Goal: Transaction & Acquisition: Purchase product/service

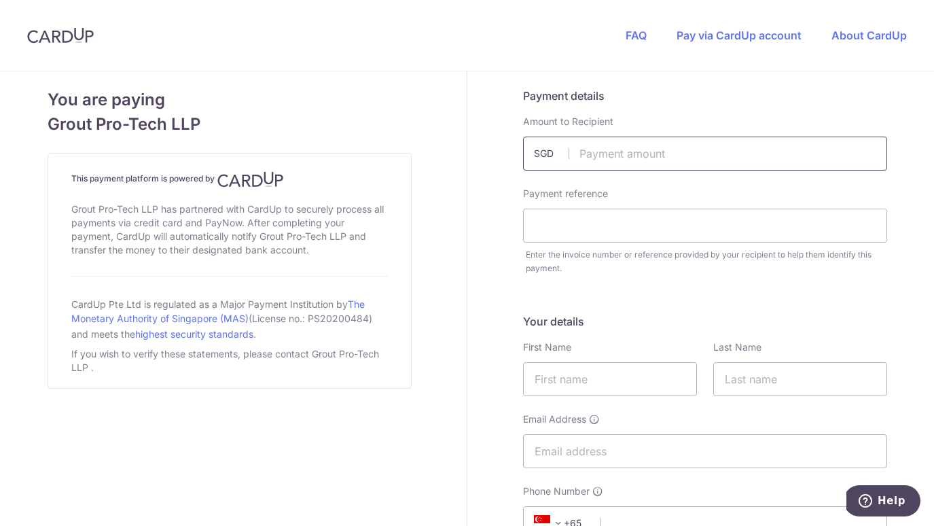
click at [657, 149] on input "text" at bounding box center [705, 154] width 364 height 34
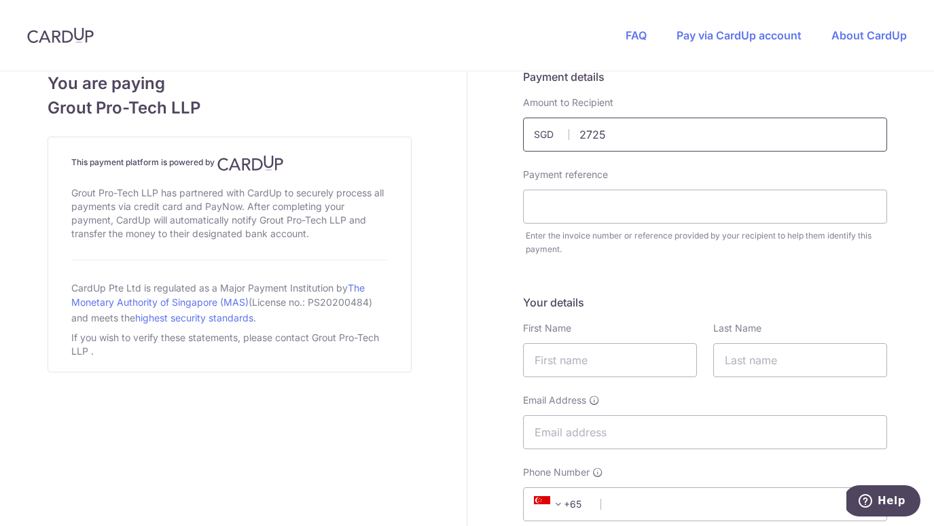
scroll to position [17, 0]
type input "2725.00"
click at [620, 215] on input "text" at bounding box center [705, 209] width 364 height 34
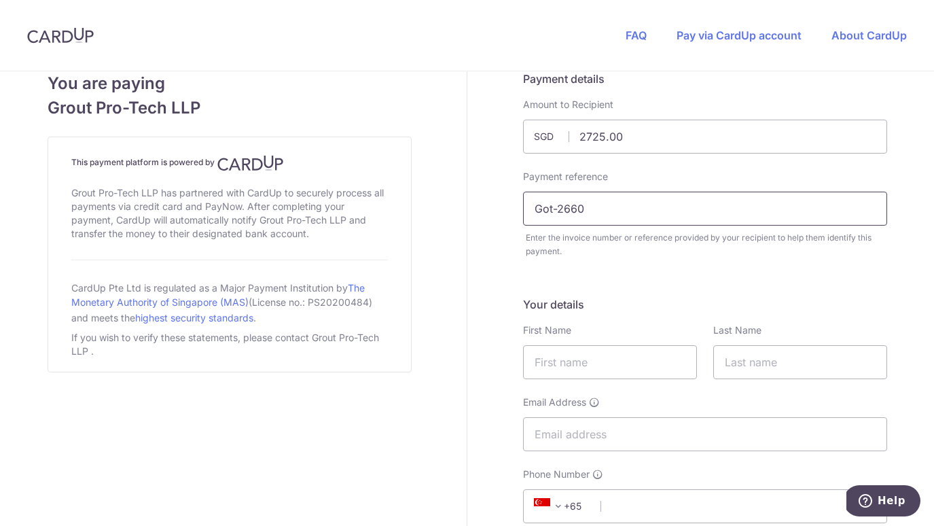
click at [549, 209] on input "Got-2660" at bounding box center [705, 209] width 364 height 34
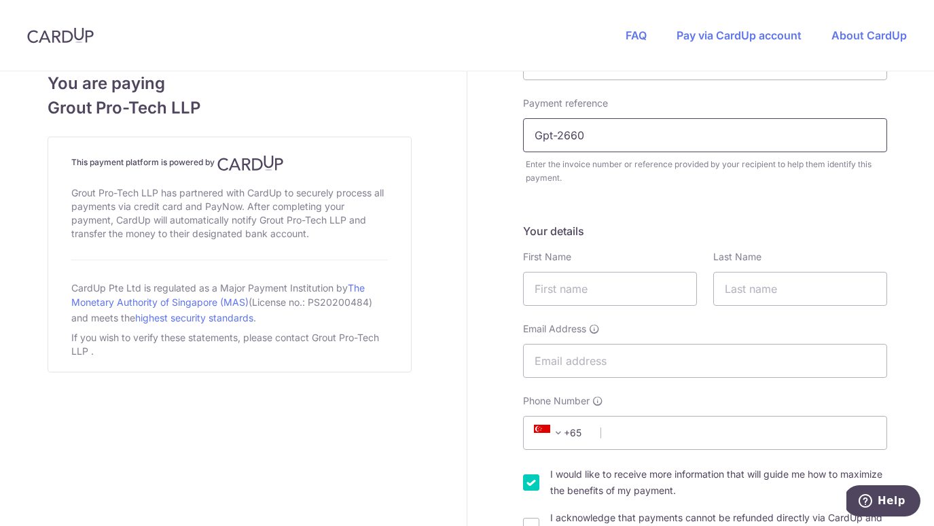
scroll to position [182, 0]
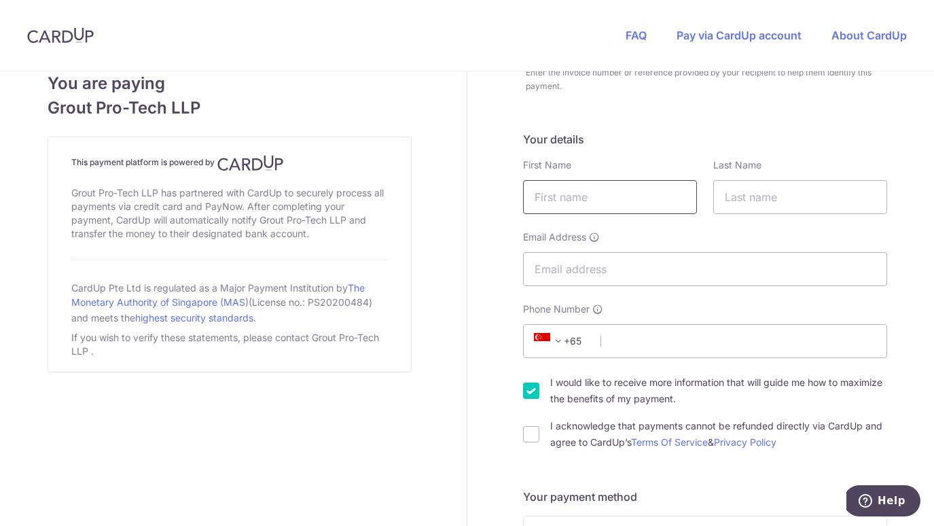
type input "Gpt-2660"
type input "Grace"
type input "Adiwarna"
type input "[EMAIL_ADDRESS][DOMAIN_NAME]"
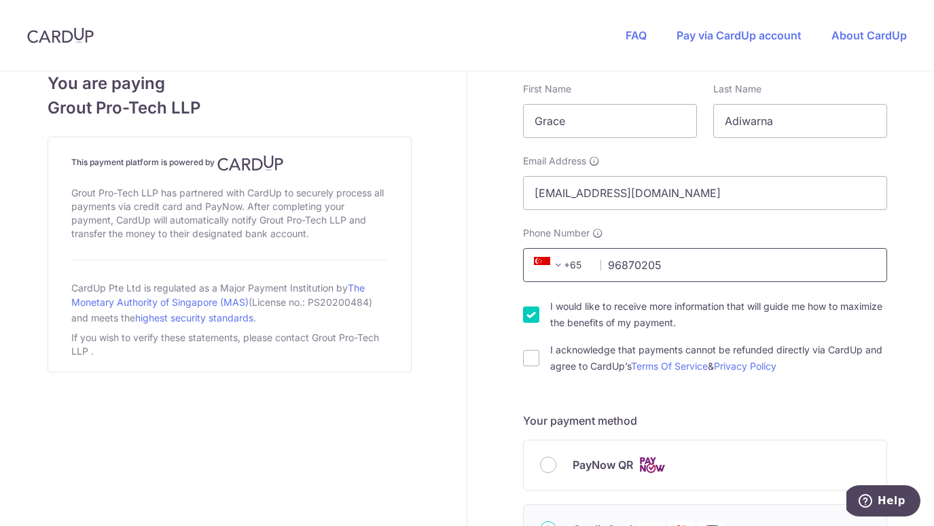
scroll to position [257, 0]
type input "96870205"
click at [533, 313] on input "I would like to receive more information that will guide me how to maximize the…" at bounding box center [531, 316] width 16 height 16
checkbox input "false"
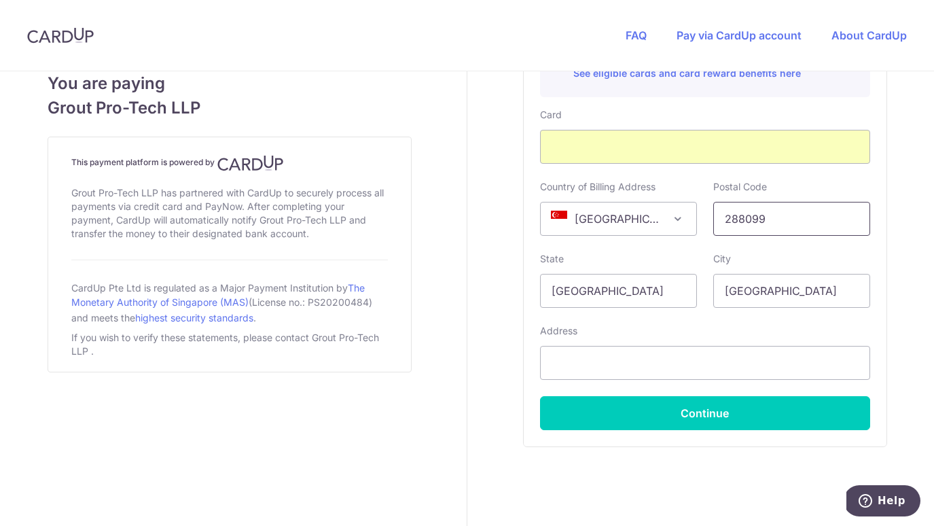
scroll to position [823, 0]
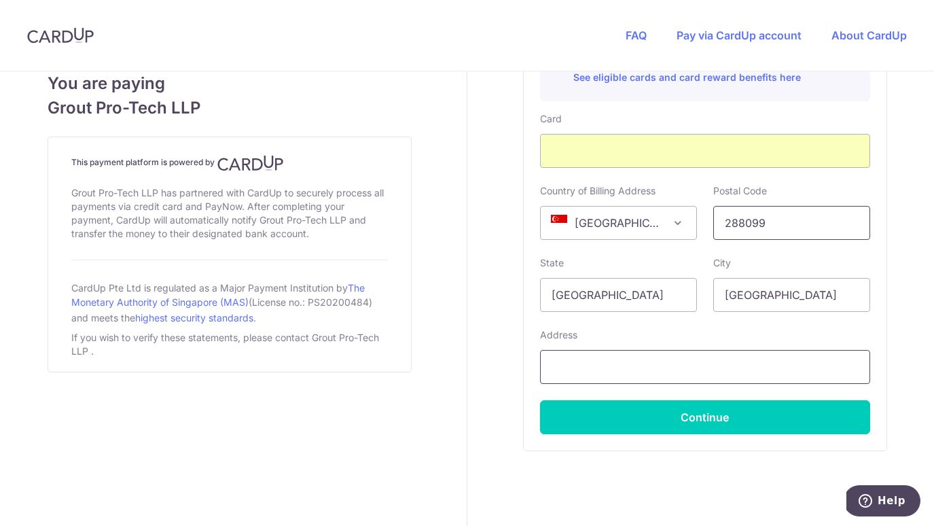
type input "288099"
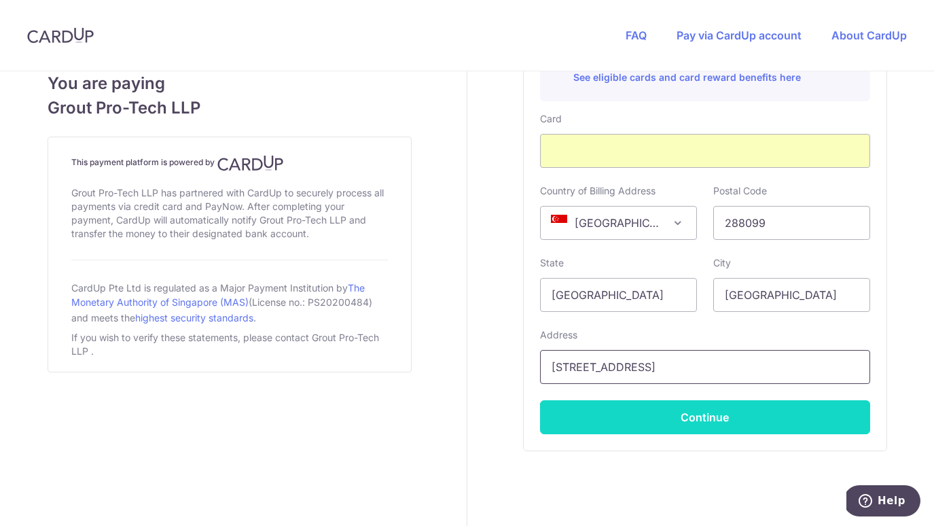
type input "[STREET_ADDRESS]"
click at [696, 412] on button "Continue" at bounding box center [705, 417] width 330 height 34
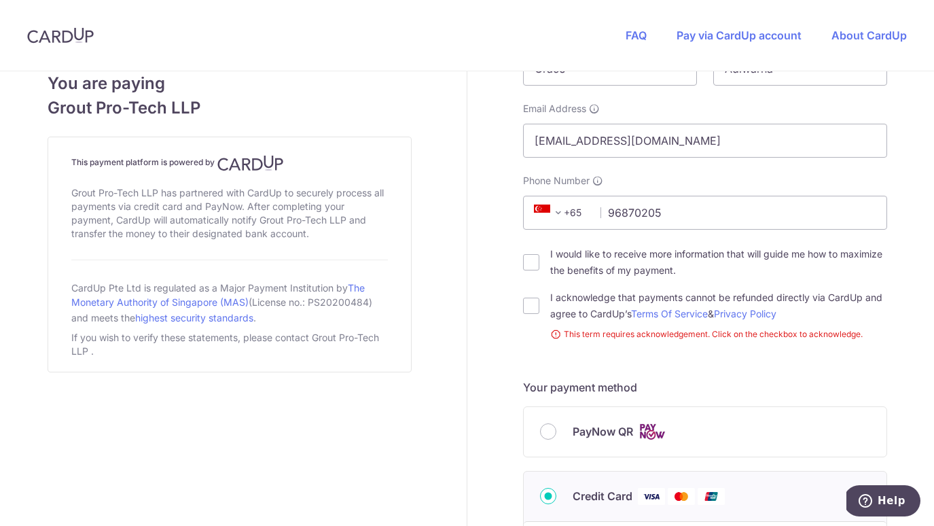
scroll to position [311, 0]
click at [529, 308] on input "I acknowledge that payments cannot be refunded directly via CardUp and agree to…" at bounding box center [531, 305] width 16 height 16
checkbox input "true"
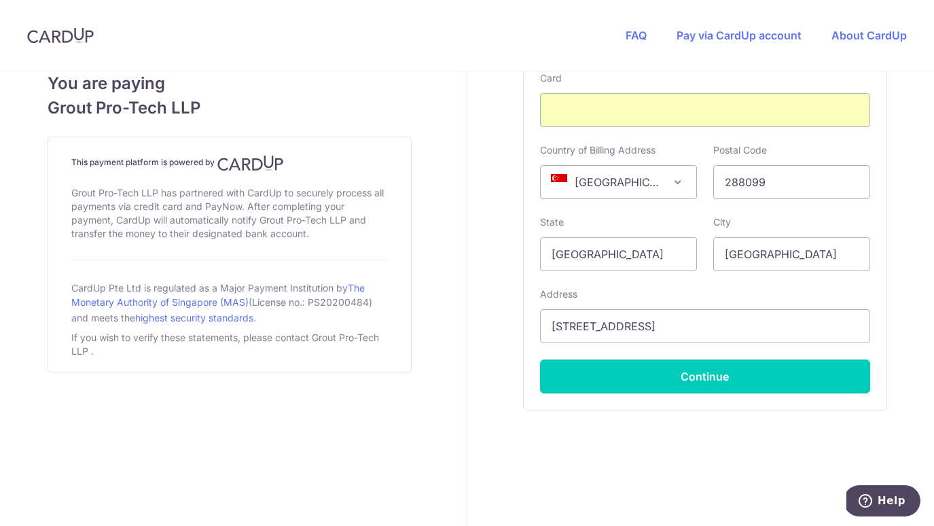
scroll to position [864, 0]
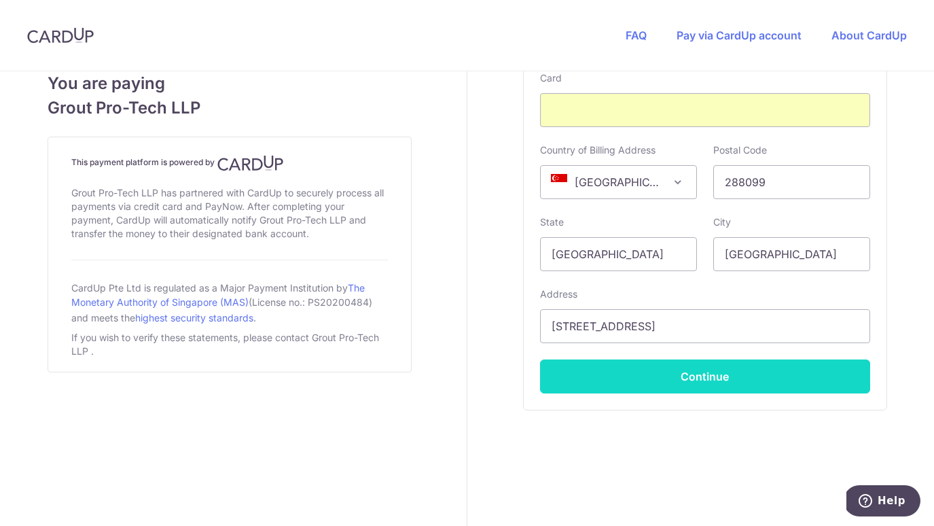
click at [695, 378] on button "Continue" at bounding box center [705, 376] width 330 height 34
type input "**** 9839"
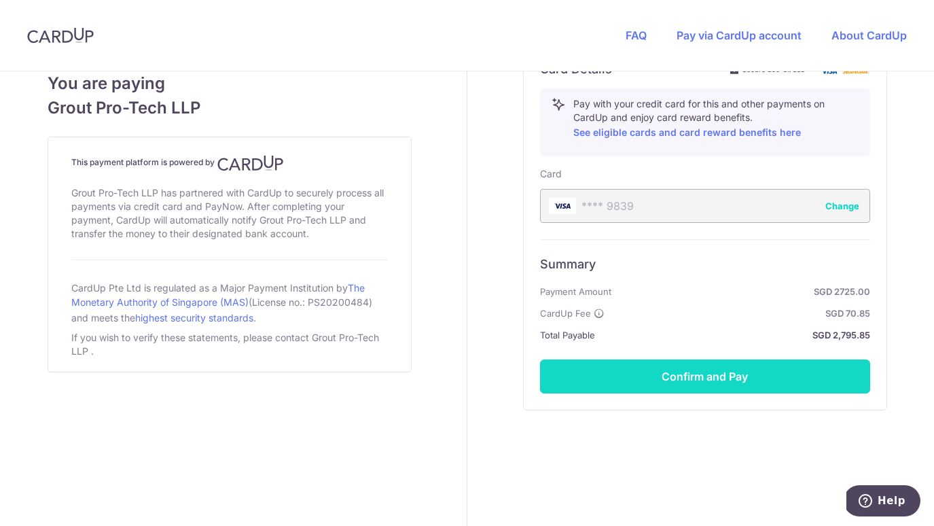
scroll to position [768, 0]
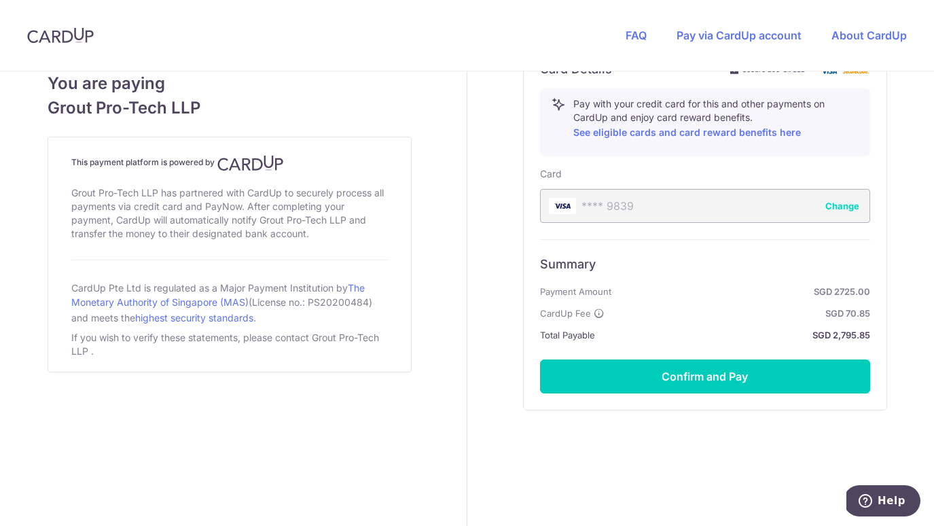
click at [696, 374] on button "Confirm and Pay" at bounding box center [705, 376] width 330 height 34
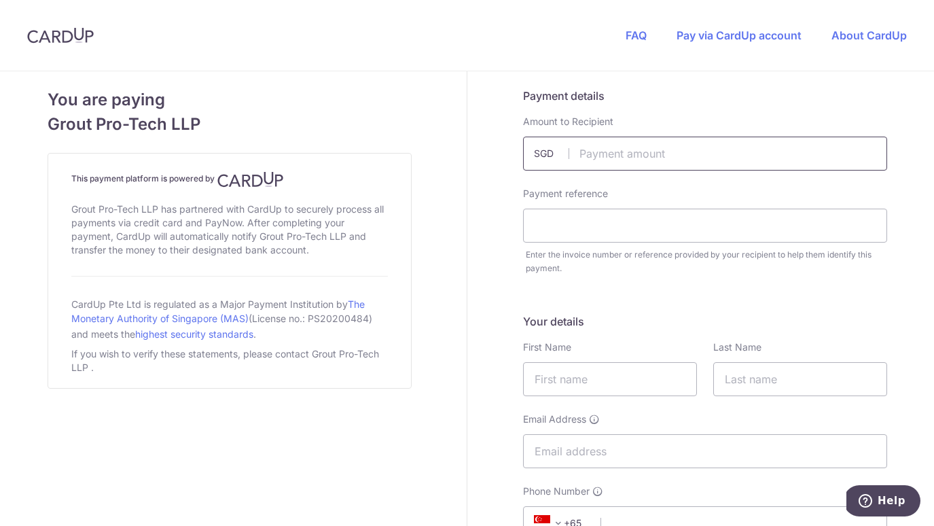
click at [655, 156] on input "text" at bounding box center [705, 154] width 364 height 34
type input "1100.00"
click at [641, 217] on input "text" at bounding box center [705, 226] width 364 height 34
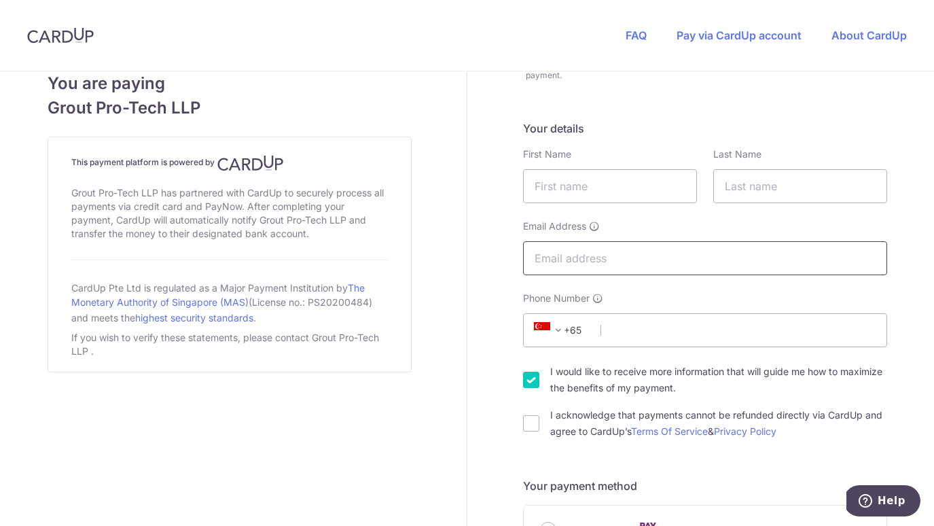
scroll to position [204, 0]
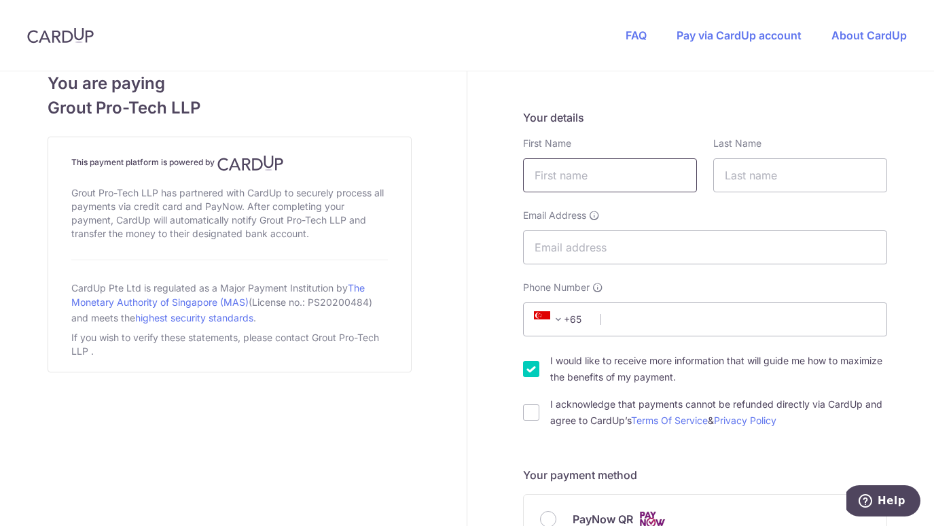
type input "Gpt-3881"
type input "Grace"
type input "Adiwarna"
type input "[EMAIL_ADDRESS][DOMAIN_NAME]"
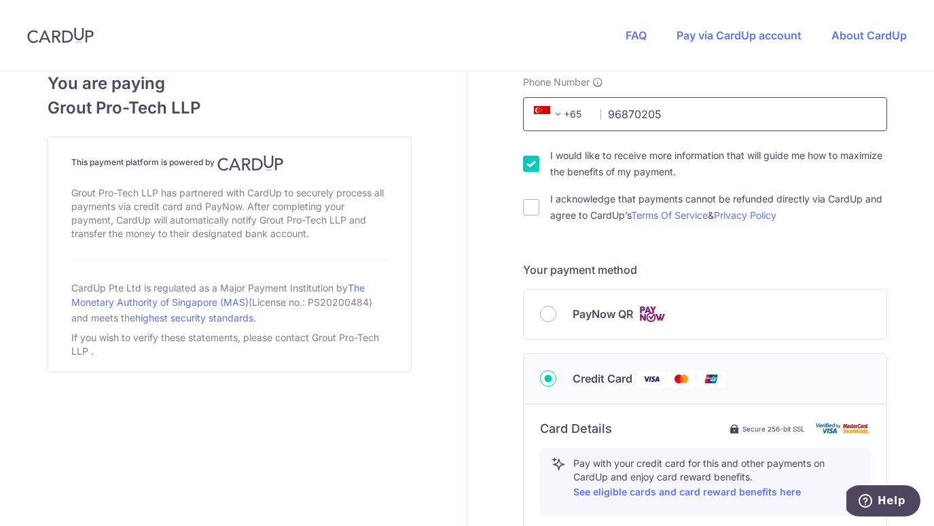
scroll to position [412, 0]
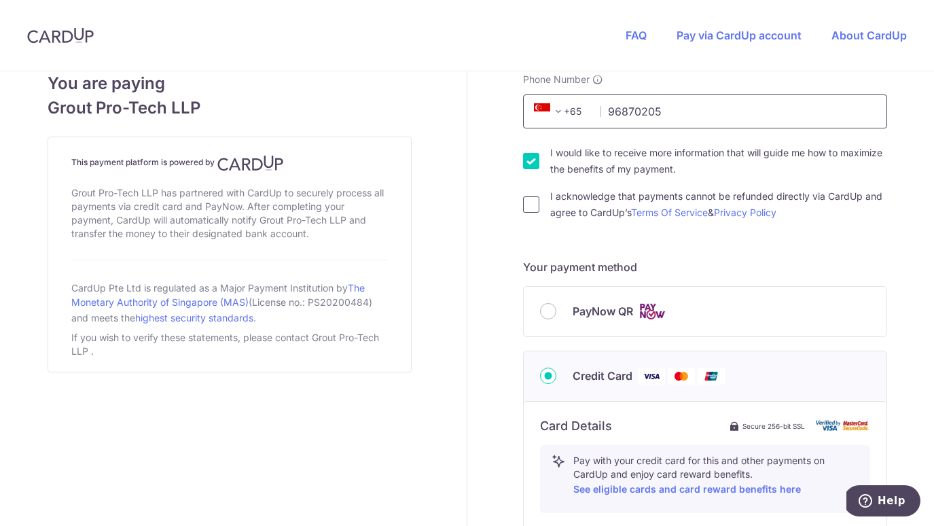
type input "96870205"
click at [533, 203] on input "I acknowledge that payments cannot be refunded directly via CardUp and agree to…" at bounding box center [531, 204] width 16 height 16
checkbox input "true"
click at [532, 160] on input "I would like to receive more information that will guide me how to maximize the…" at bounding box center [531, 161] width 16 height 16
checkbox input "false"
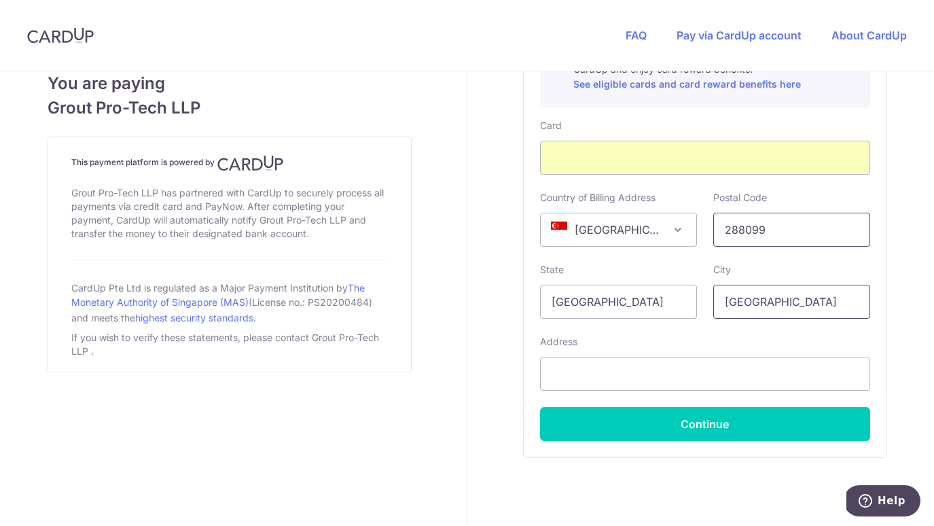
scroll to position [808, 0]
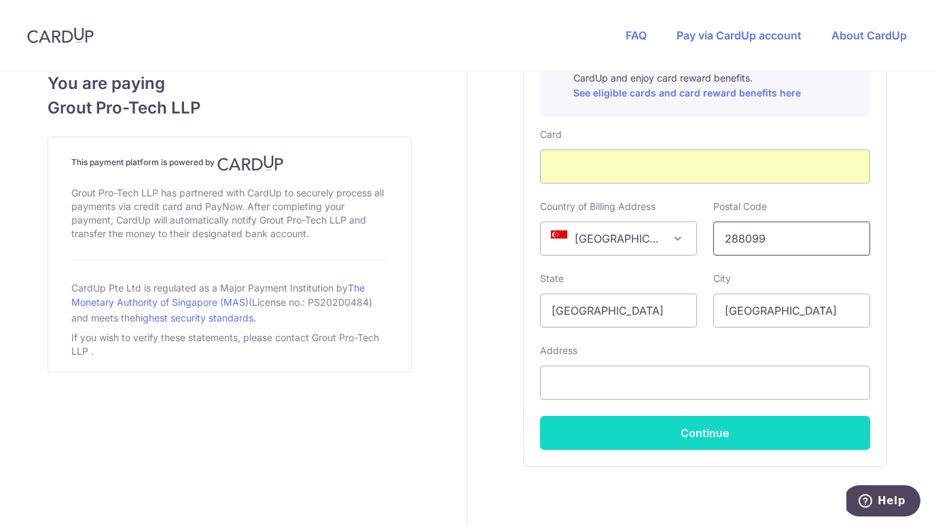
type input "288099"
click at [713, 440] on button "Continue" at bounding box center [705, 433] width 330 height 34
type input "[STREET_ADDRESS]"
click at [716, 436] on button "Continue" at bounding box center [705, 433] width 330 height 34
type input "**** 9839"
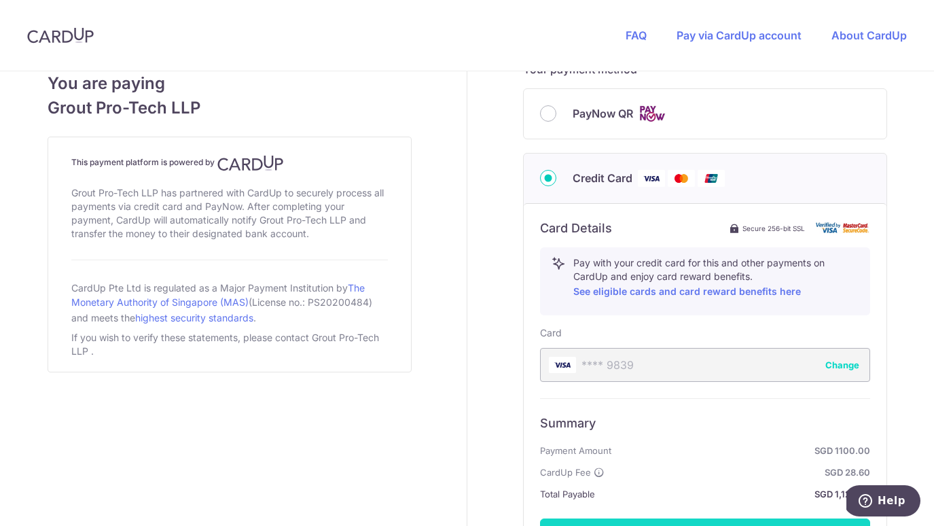
scroll to position [728, 0]
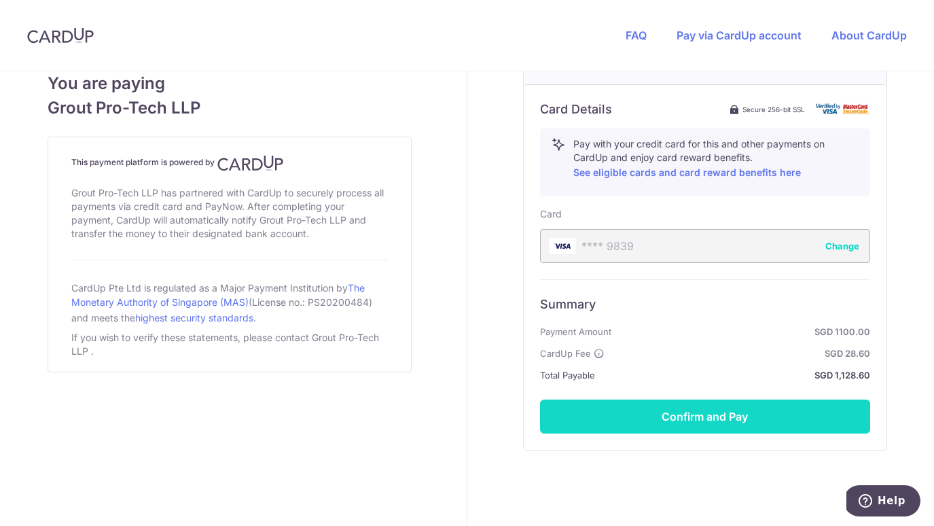
click at [749, 416] on button "Confirm and Pay" at bounding box center [705, 416] width 330 height 34
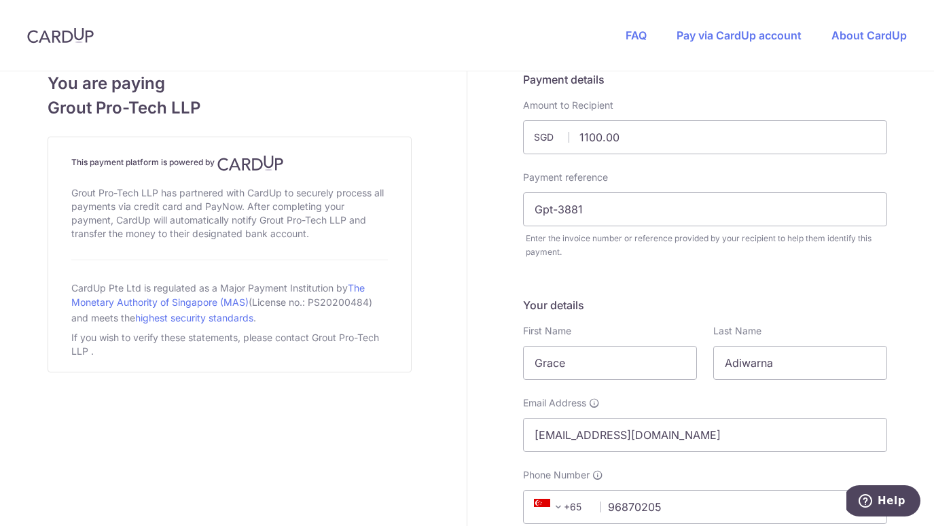
scroll to position [-4, 0]
